Goal: Task Accomplishment & Management: Manage account settings

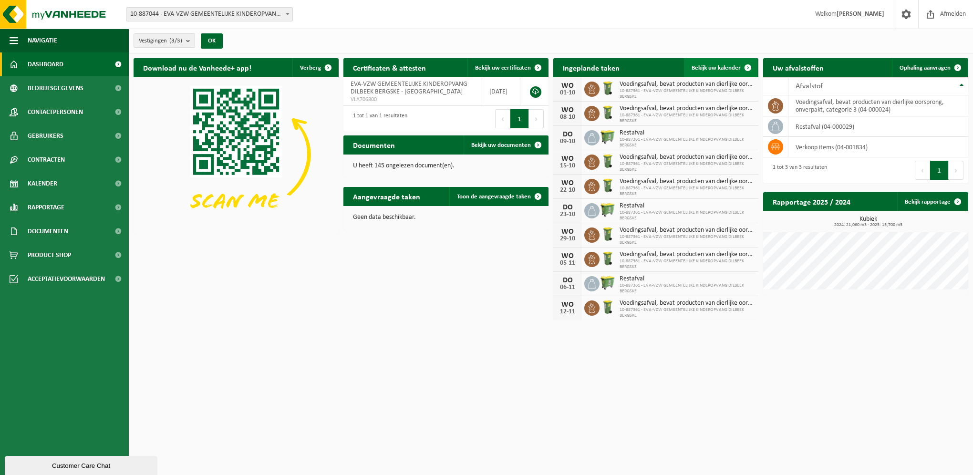
click at [719, 68] on span "Bekijk uw kalender" at bounding box center [716, 68] width 49 height 6
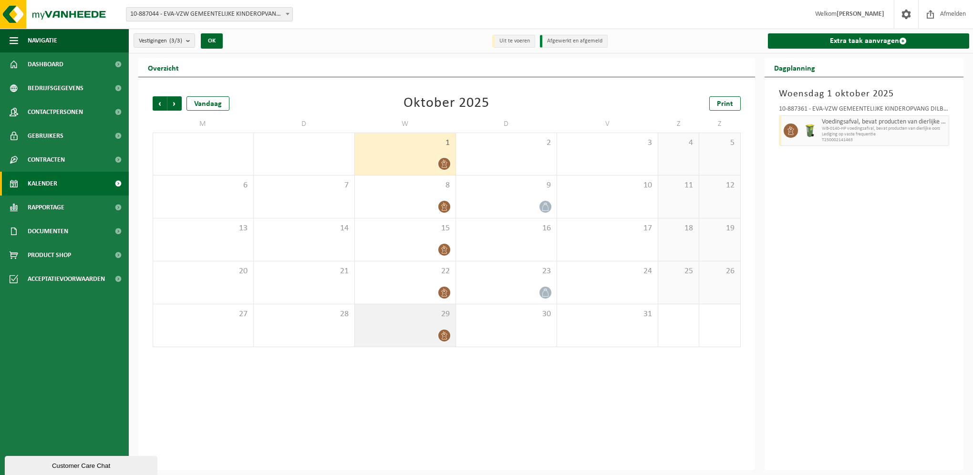
click at [445, 334] on icon at bounding box center [444, 336] width 8 height 8
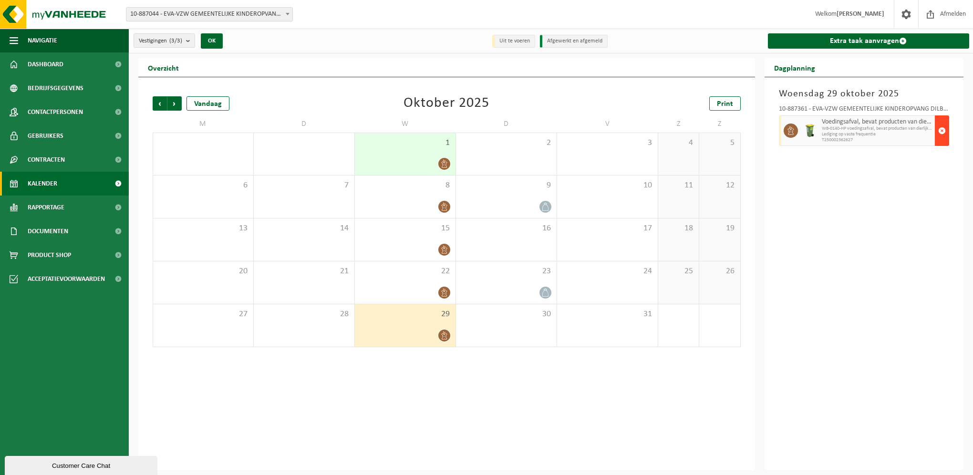
click at [941, 134] on span "button" at bounding box center [942, 130] width 8 height 19
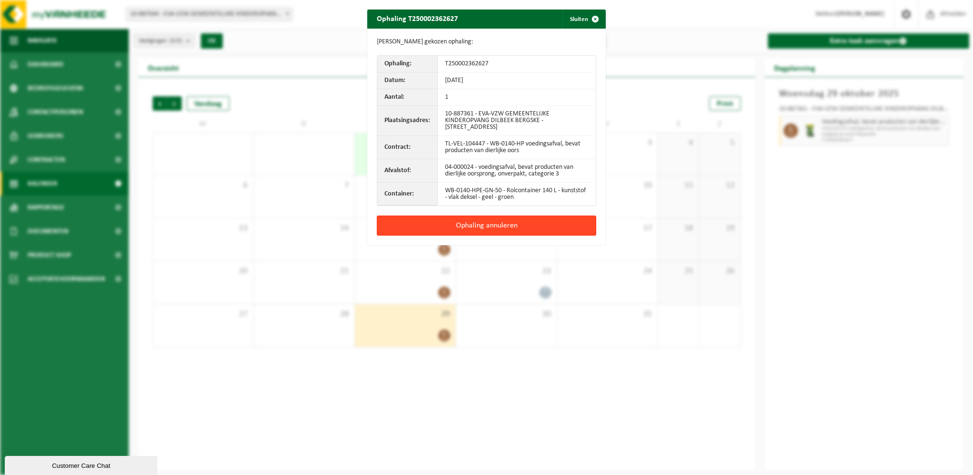
click at [466, 228] on button "Ophaling annuleren" at bounding box center [486, 226] width 219 height 20
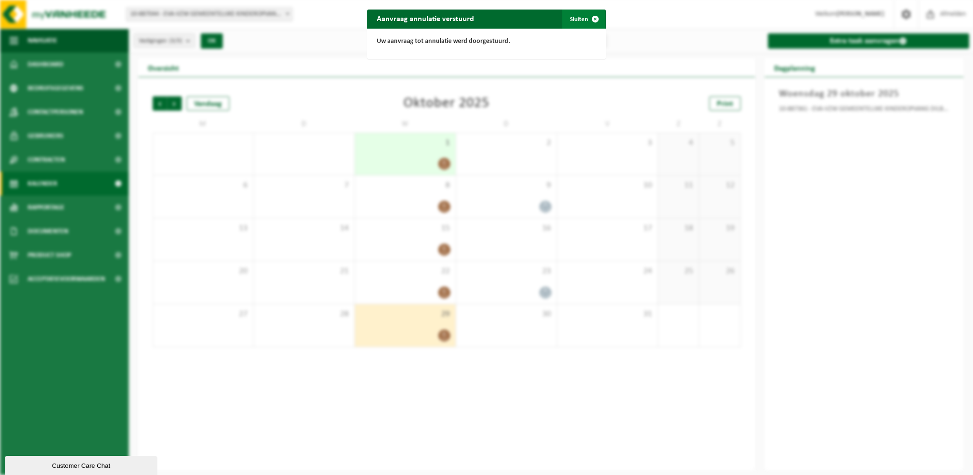
click at [586, 20] on span "button" at bounding box center [595, 19] width 19 height 19
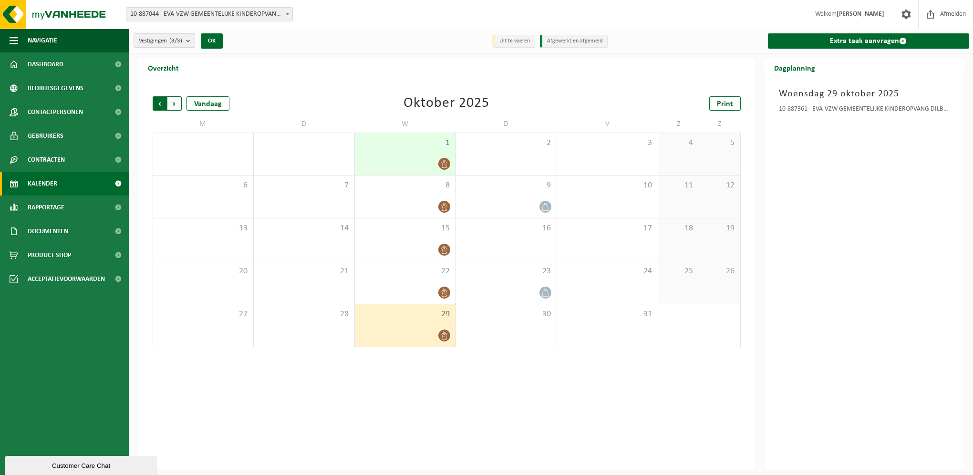
click at [176, 105] on span "Volgende" at bounding box center [174, 103] width 14 height 14
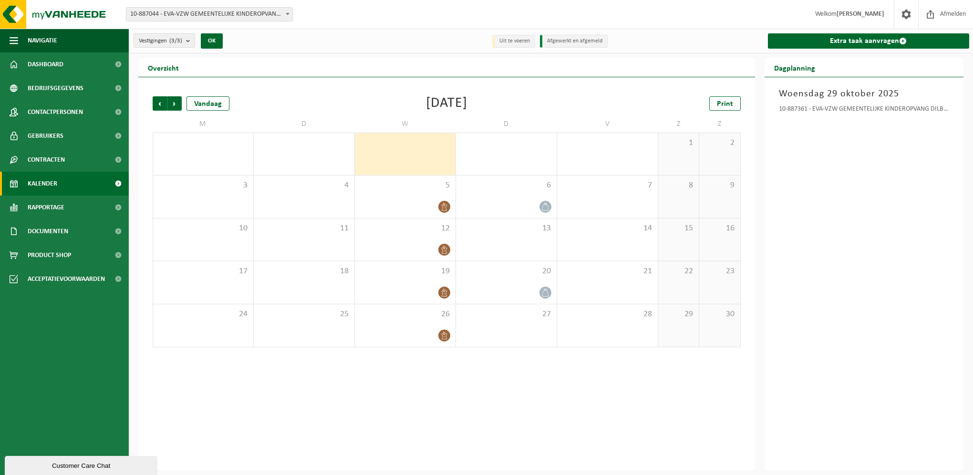
click at [176, 105] on span "Volgende" at bounding box center [174, 103] width 14 height 14
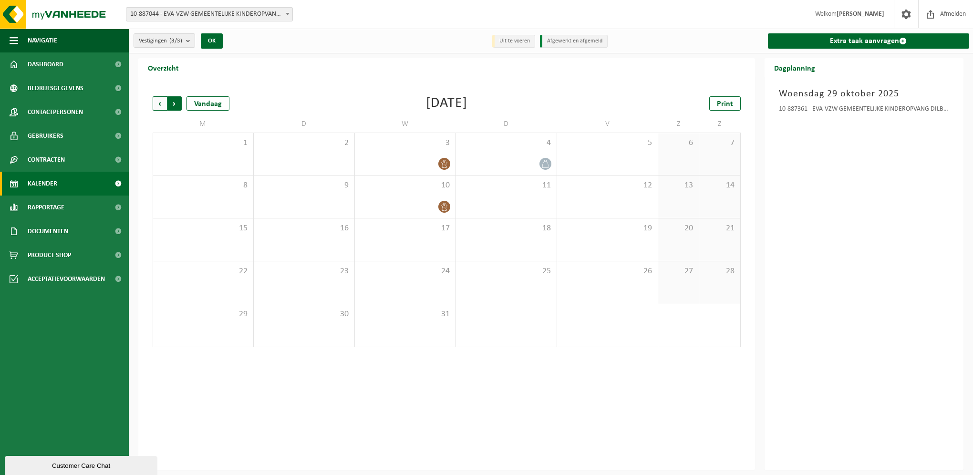
click at [156, 102] on span "Vorige" at bounding box center [160, 103] width 14 height 14
